Goal: Task Accomplishment & Management: Manage account settings

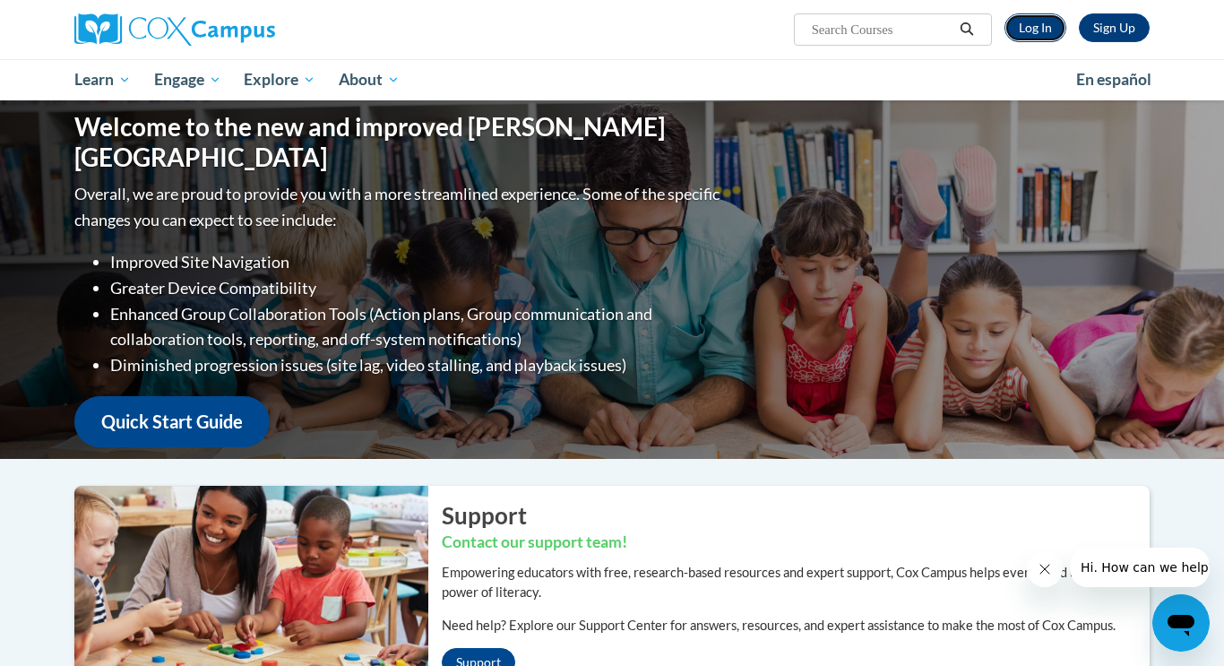
click at [1028, 28] on link "Log In" at bounding box center [1035, 27] width 62 height 29
click at [1039, 36] on link "Log In" at bounding box center [1035, 27] width 62 height 29
